Goal: Transaction & Acquisition: Purchase product/service

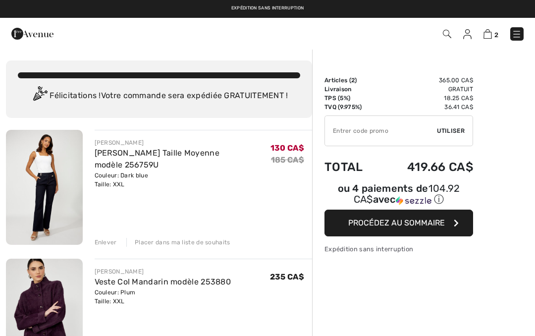
checkbox input "true"
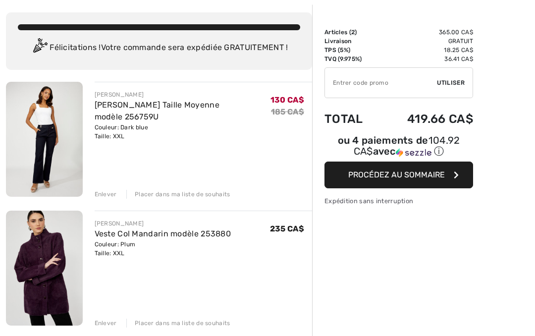
scroll to position [48, 0]
click at [174, 194] on div "Placer dans ma liste de souhaits" at bounding box center [178, 194] width 104 height 9
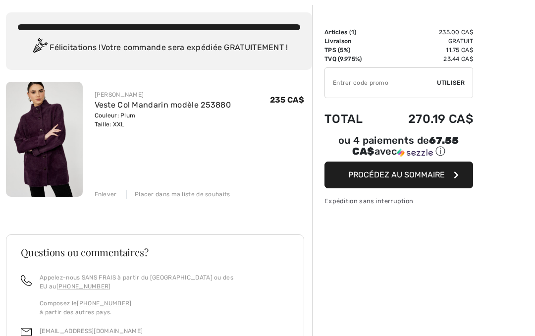
click at [409, 179] on span "Procédez au sommaire" at bounding box center [396, 174] width 97 height 9
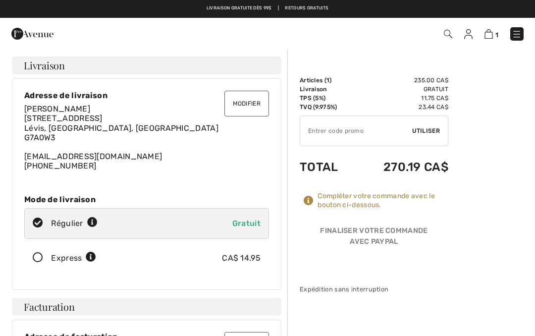
click at [517, 33] on img at bounding box center [516, 34] width 10 height 10
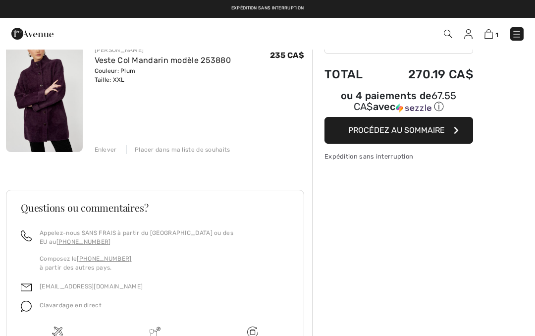
click at [153, 327] on img at bounding box center [154, 331] width 11 height 11
click at [52, 327] on img at bounding box center [57, 331] width 11 height 11
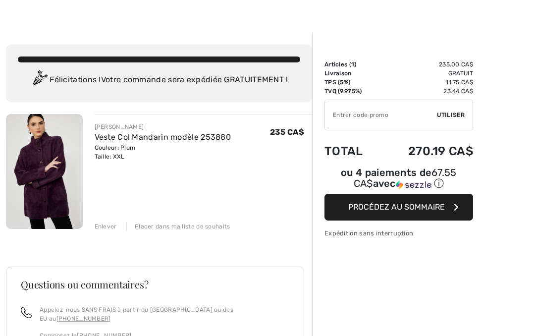
scroll to position [17, 0]
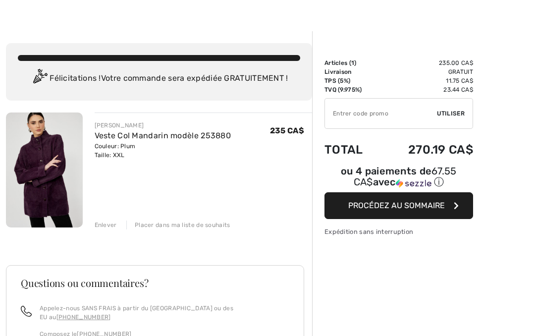
click at [404, 212] on button "Procédez au sommaire" at bounding box center [398, 205] width 148 height 27
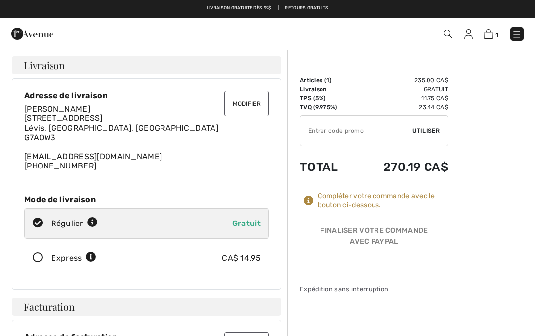
click at [250, 105] on button "Modifier" at bounding box center [246, 104] width 45 height 26
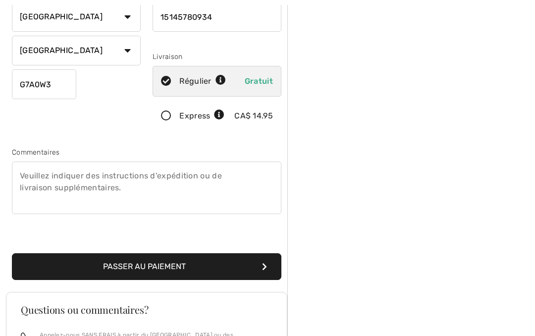
scroll to position [176, 0]
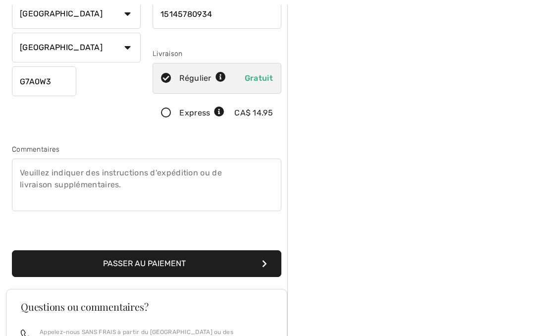
click at [145, 264] on button "Passer au paiement" at bounding box center [146, 263] width 269 height 27
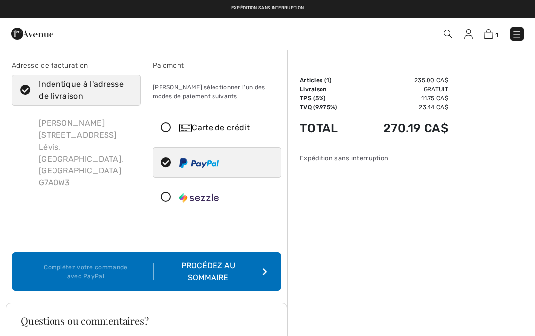
click at [170, 134] on div "Carte de crédit" at bounding box center [217, 128] width 128 height 30
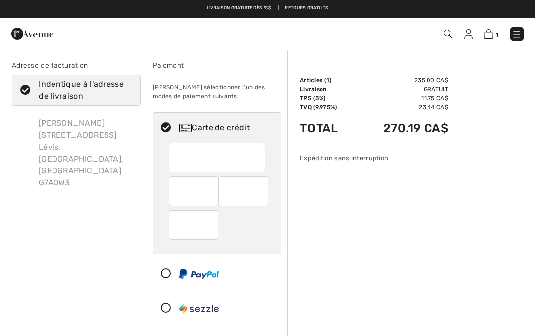
click at [469, 37] on img at bounding box center [468, 34] width 8 height 10
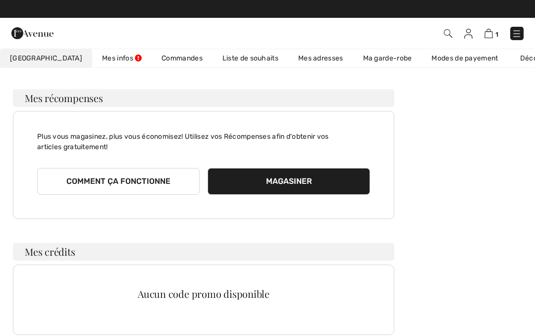
scroll to position [51, 0]
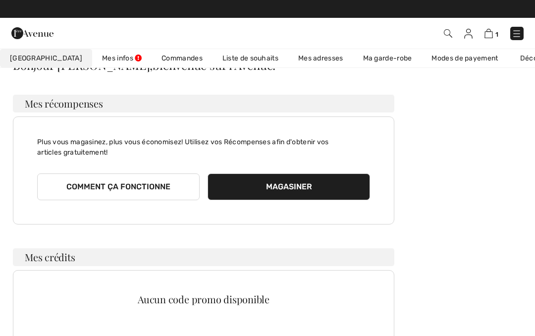
click at [274, 184] on button "Magasiner" at bounding box center [288, 186] width 162 height 27
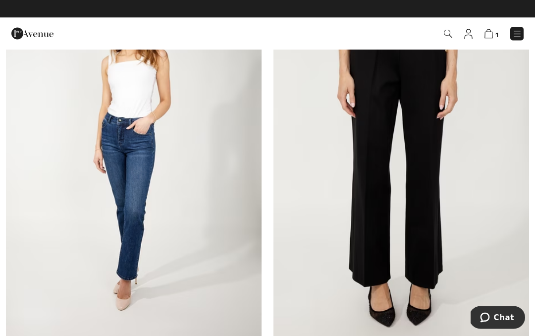
scroll to position [3269, 0]
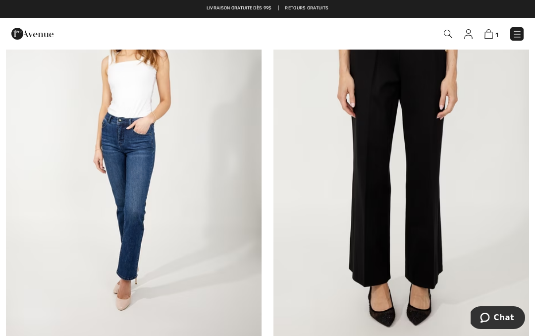
click at [516, 36] on img at bounding box center [517, 34] width 10 height 10
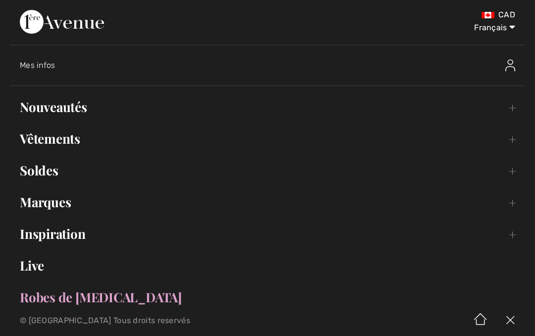
click at [57, 146] on link "Vêtements Toggle submenu" at bounding box center [267, 139] width 515 height 22
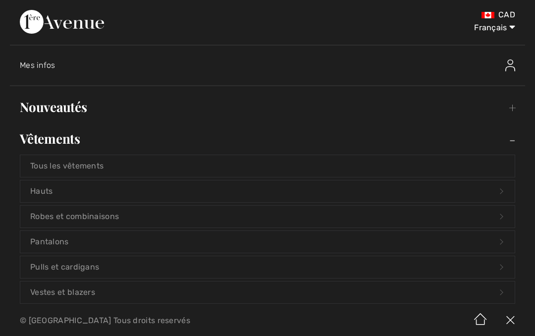
click at [78, 276] on link "Pulls et cardigans Open submenu" at bounding box center [267, 267] width 494 height 22
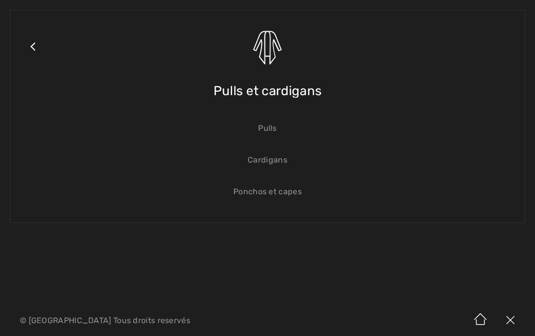
click at [268, 167] on link "Cardigans" at bounding box center [267, 160] width 494 height 22
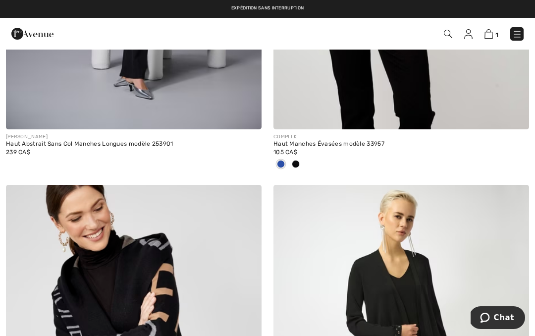
scroll to position [4350, 0]
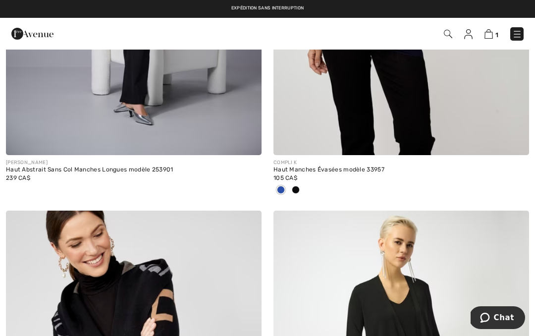
click at [513, 39] on img at bounding box center [517, 34] width 10 height 10
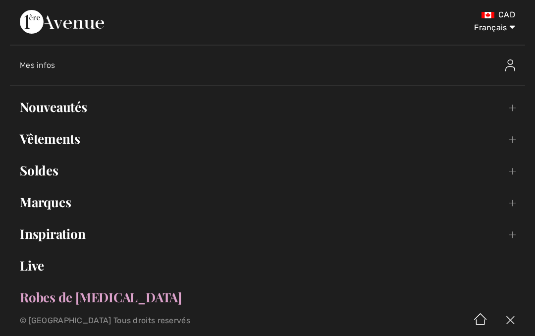
click at [67, 144] on link "Vêtements Toggle submenu" at bounding box center [267, 139] width 515 height 22
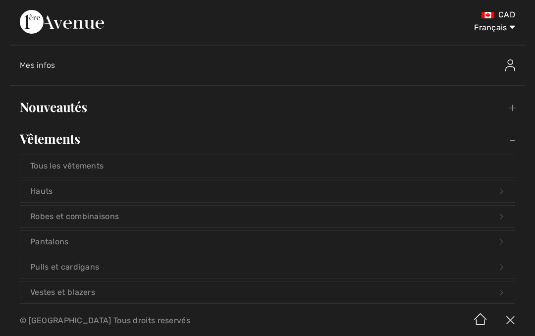
click at [83, 297] on link "Vestes et blazers Open submenu" at bounding box center [267, 292] width 494 height 22
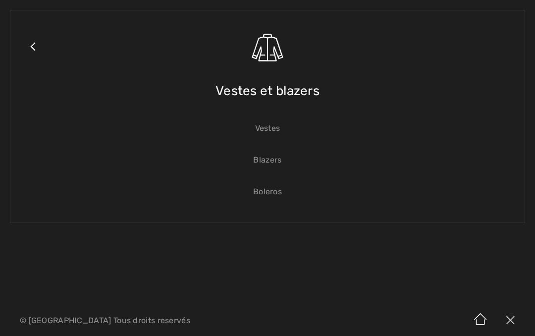
click at [39, 49] on link "Close submenu" at bounding box center [32, 58] width 25 height 77
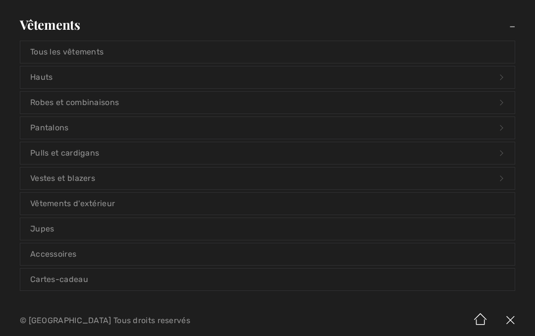
scroll to position [126, 0]
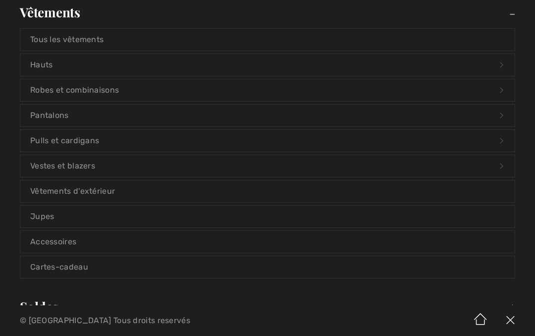
click at [83, 188] on link "Vêtements d'extérieur" at bounding box center [267, 191] width 494 height 22
click at [65, 191] on link "Vêtements d'extérieur" at bounding box center [267, 191] width 494 height 22
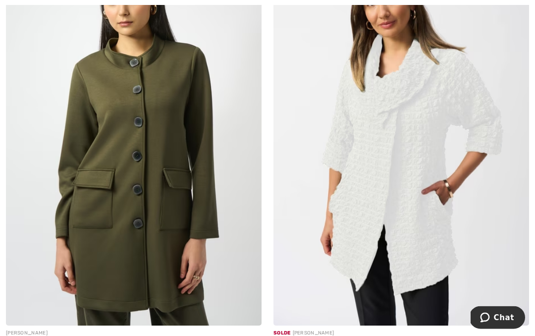
scroll to position [5546, 0]
click at [130, 274] on img at bounding box center [133, 133] width 255 height 383
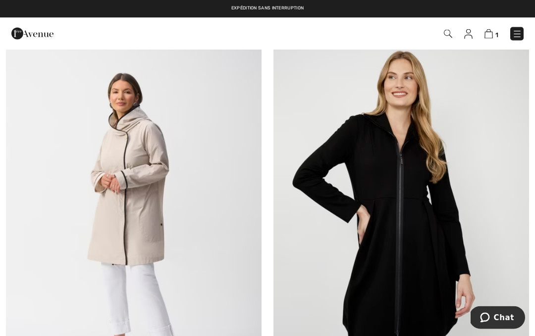
scroll to position [5893, 0]
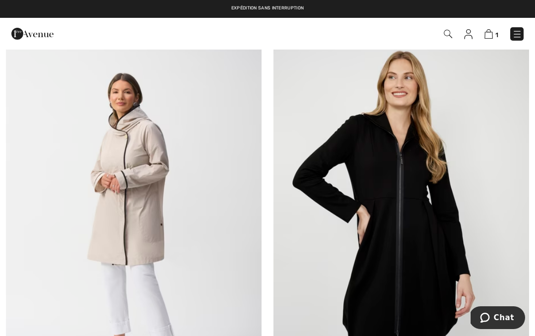
click at [143, 236] on img at bounding box center [133, 225] width 255 height 383
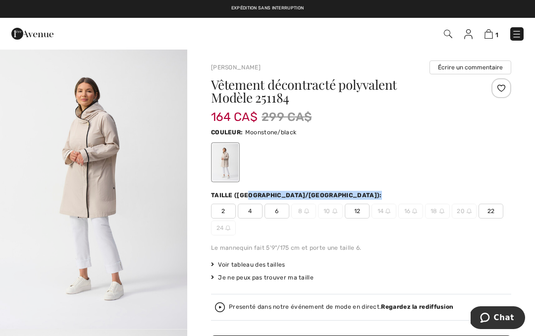
click at [495, 131] on div "Couleur: Moonstone/black" at bounding box center [361, 132] width 300 height 12
click at [229, 168] on div at bounding box center [225, 162] width 26 height 37
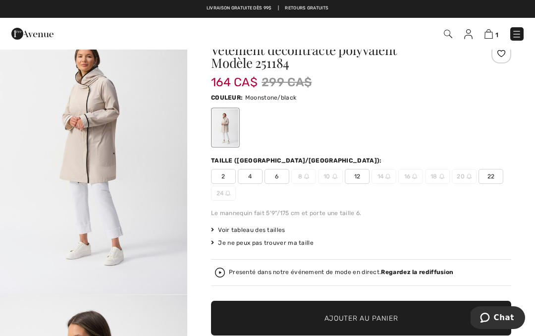
scroll to position [36, 0]
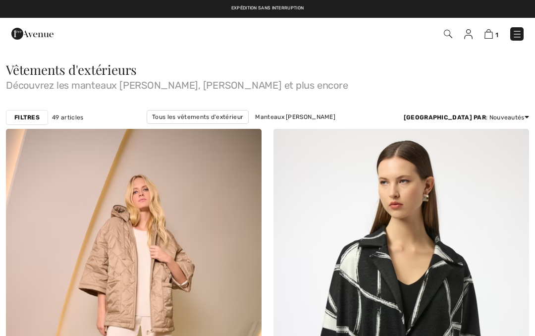
checkbox input "true"
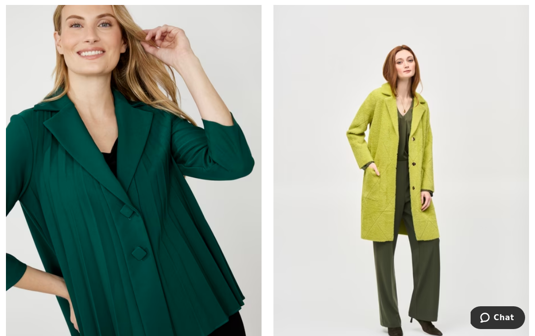
scroll to position [6369, 0]
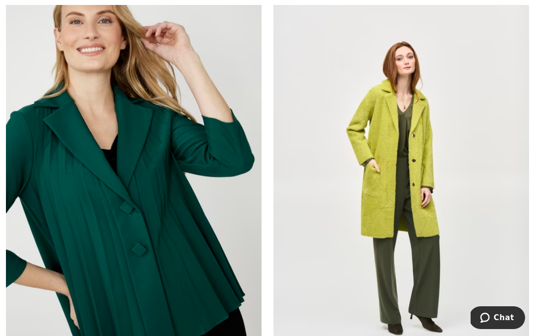
click at [390, 208] on img at bounding box center [400, 187] width 255 height 383
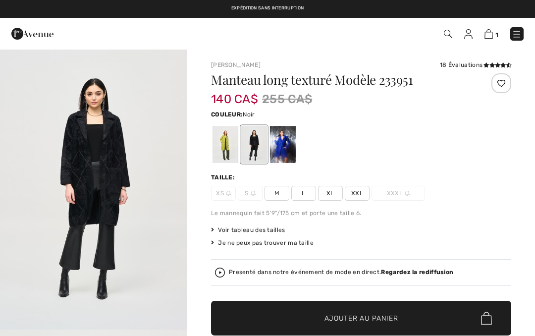
checkbox input "true"
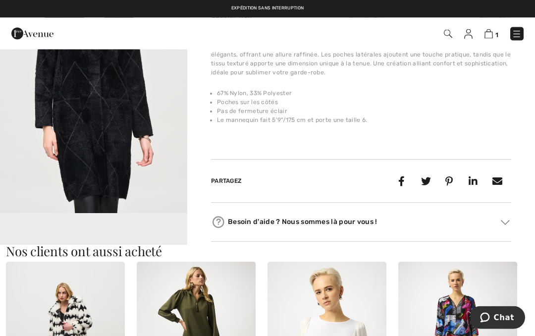
scroll to position [369, 0]
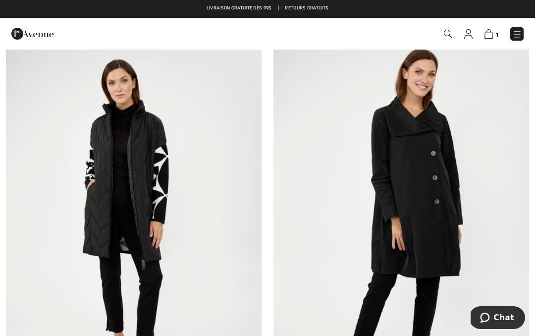
scroll to position [6774, 0]
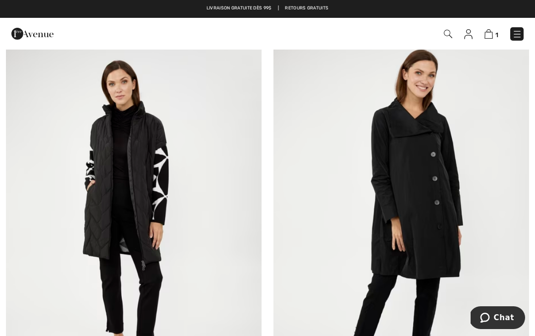
click at [439, 213] on img at bounding box center [400, 220] width 255 height 383
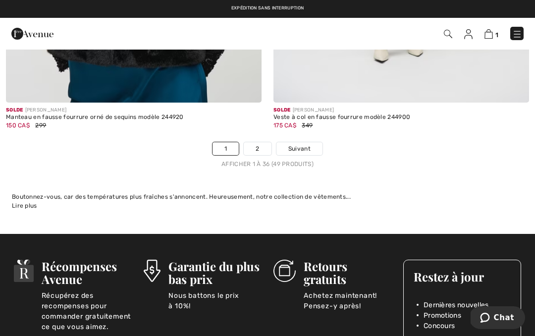
scroll to position [7925, 0]
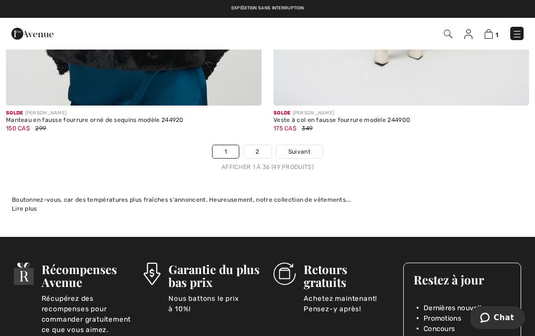
click at [260, 145] on link "2" at bounding box center [257, 151] width 27 height 13
click at [263, 148] on link "2" at bounding box center [257, 151] width 27 height 13
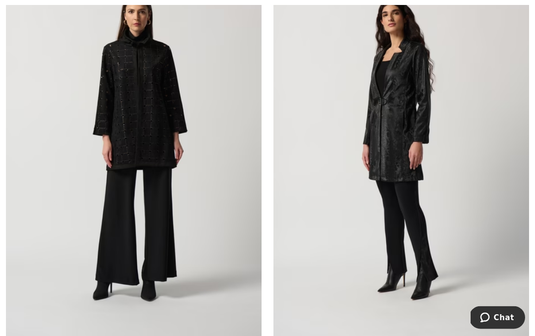
scroll to position [1879, 0]
click at [406, 147] on img at bounding box center [400, 145] width 255 height 383
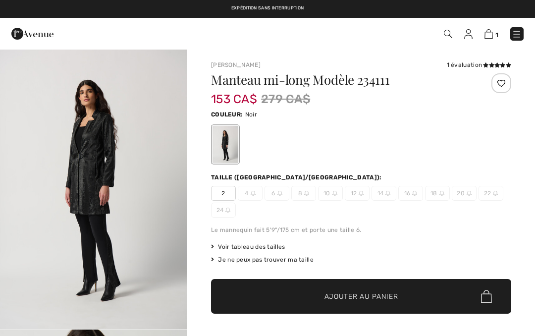
checkbox input "true"
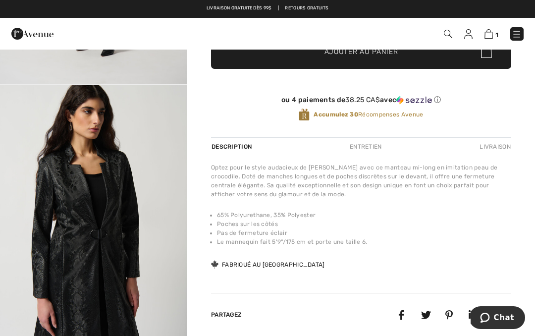
scroll to position [246, 0]
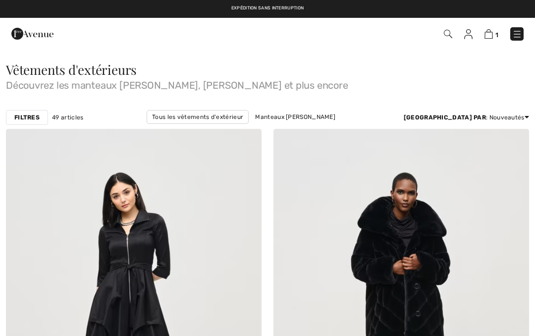
checkbox input "true"
click at [516, 39] on img at bounding box center [517, 34] width 10 height 10
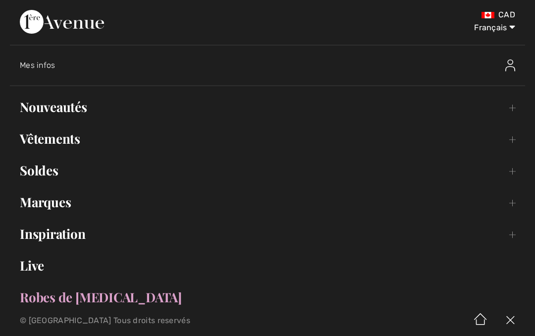
click at [509, 139] on link "Vêtements Toggle submenu" at bounding box center [267, 139] width 515 height 22
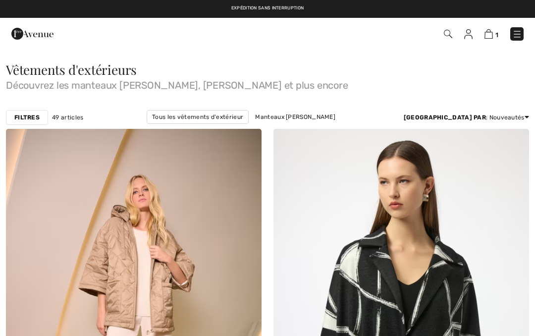
checkbox input "true"
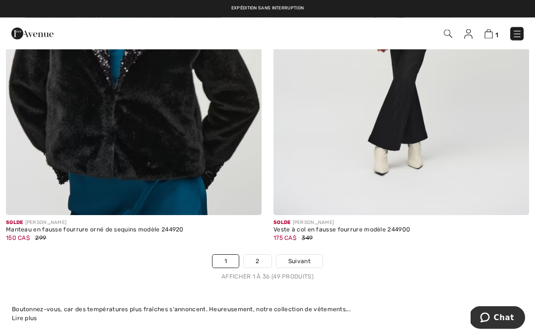
scroll to position [7760, 0]
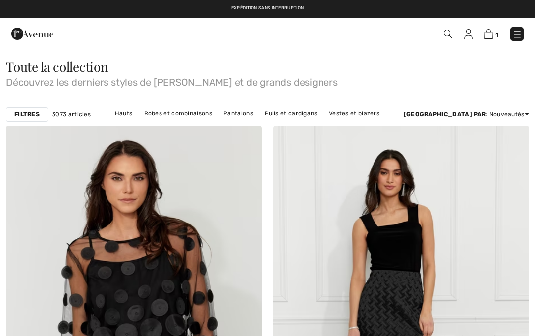
checkbox input "true"
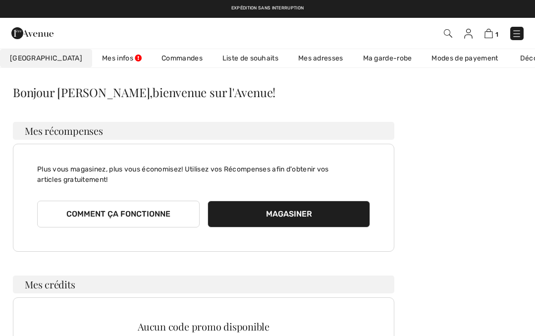
click at [153, 55] on link "Commandes" at bounding box center [181, 58] width 61 height 18
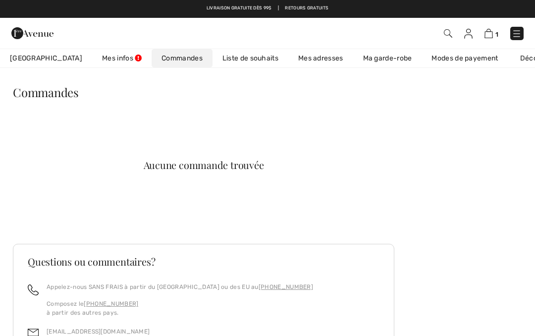
click at [151, 64] on link "Commandes" at bounding box center [181, 58] width 61 height 18
click at [219, 64] on link "Liste de souhaits" at bounding box center [250, 58] width 76 height 18
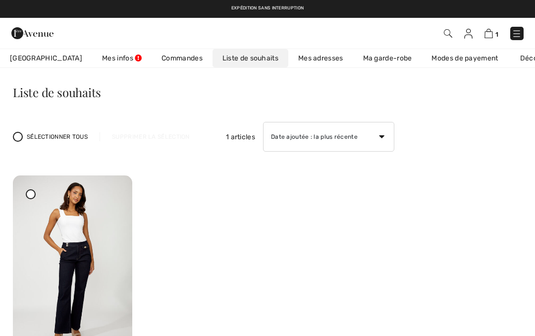
click at [288, 64] on link "Mes adresses" at bounding box center [320, 58] width 65 height 18
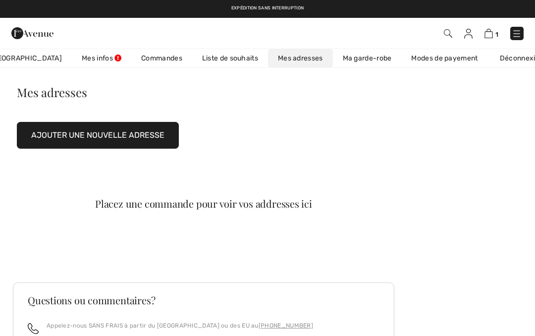
scroll to position [0, 22]
click at [331, 62] on link "Ma garde-robe" at bounding box center [365, 58] width 69 height 18
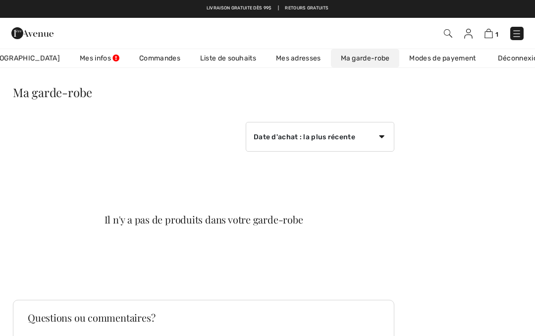
click at [496, 55] on link "Déconnexion" at bounding box center [524, 58] width 73 height 18
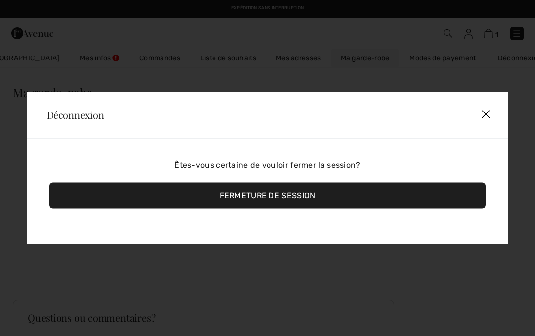
click at [248, 198] on div "Fermeture de session" at bounding box center [267, 196] width 437 height 26
